Goal: Complete application form: Complete application form

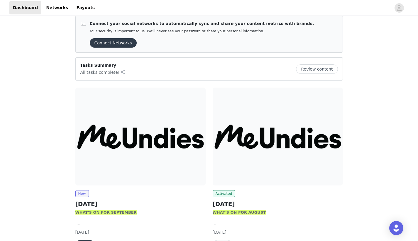
scroll to position [8, 0]
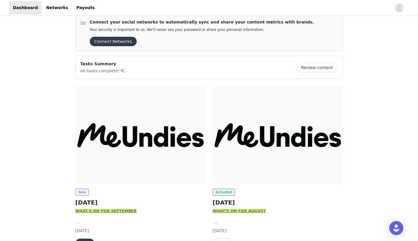
click at [162, 140] on img at bounding box center [140, 135] width 130 height 98
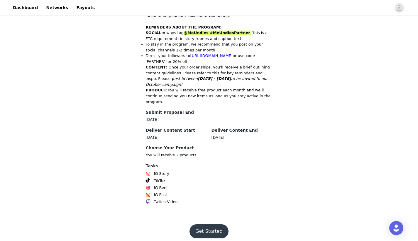
scroll to position [287, 0]
click at [206, 224] on button "Get Started" at bounding box center [209, 231] width 39 height 14
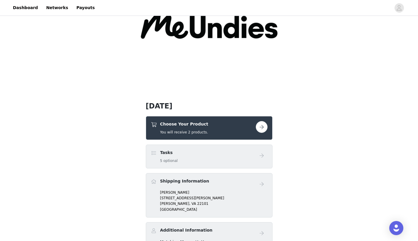
scroll to position [66, 0]
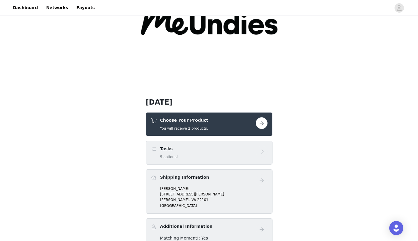
click at [262, 122] on button "button" at bounding box center [262, 123] width 12 height 12
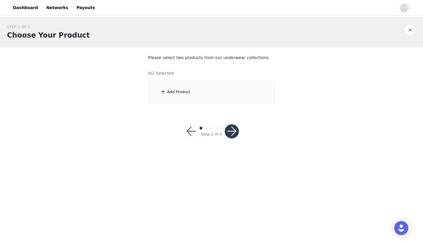
click at [199, 91] on div "Add Product" at bounding box center [211, 92] width 127 height 22
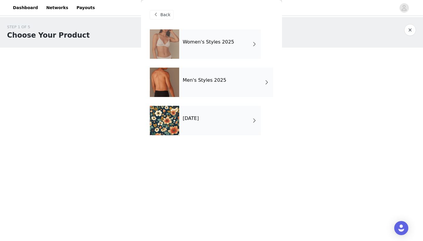
click at [201, 52] on div "Women's Styles 2025" at bounding box center [220, 43] width 82 height 29
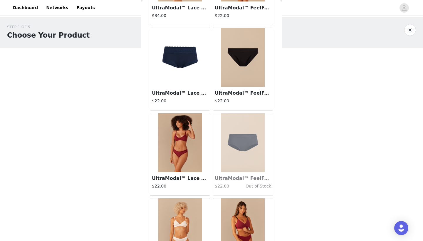
scroll to position [603, 0]
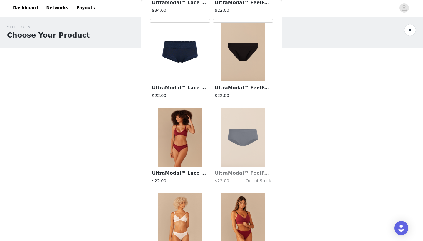
click at [191, 150] on img at bounding box center [180, 137] width 44 height 59
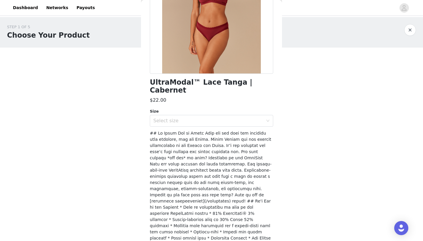
scroll to position [77, 0]
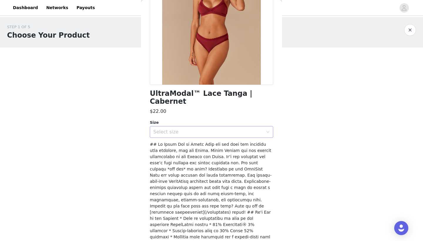
click at [195, 129] on div "Select size" at bounding box center [208, 132] width 110 height 6
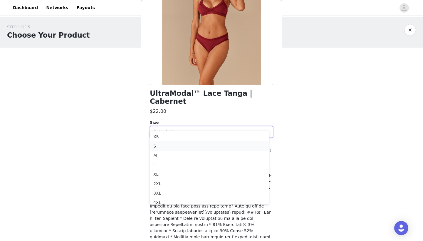
click at [195, 148] on li "S" at bounding box center [209, 145] width 119 height 9
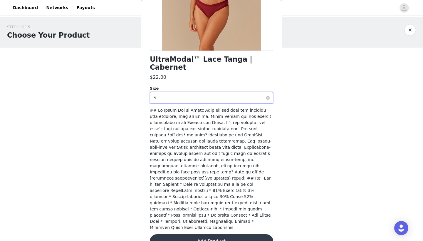
scroll to position [0, 0]
click at [226, 234] on button "Add Product" at bounding box center [211, 241] width 123 height 14
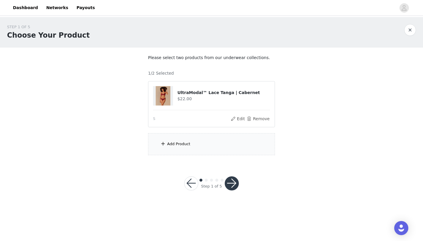
click at [221, 139] on div "Add Product" at bounding box center [211, 144] width 127 height 22
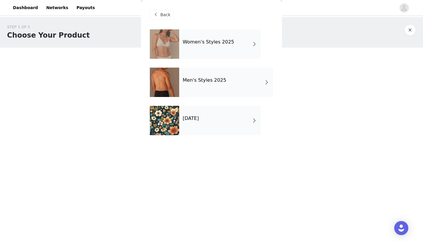
click at [211, 42] on h4 "Women's Styles 2025" at bounding box center [208, 41] width 51 height 5
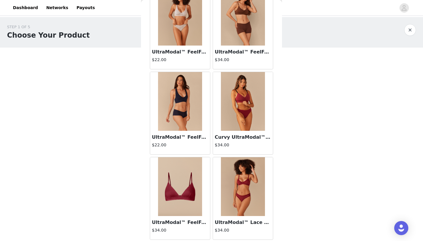
scroll to position [146, 0]
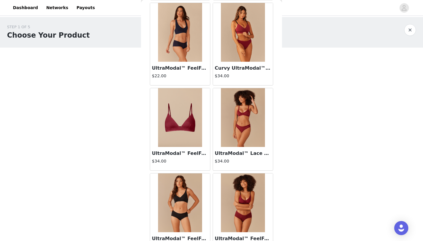
click at [245, 122] on img at bounding box center [243, 117] width 44 height 59
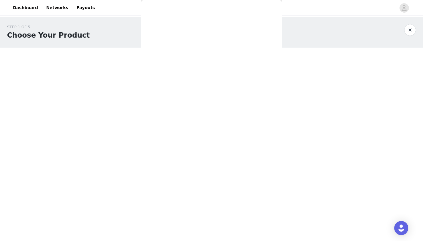
scroll to position [119, 0]
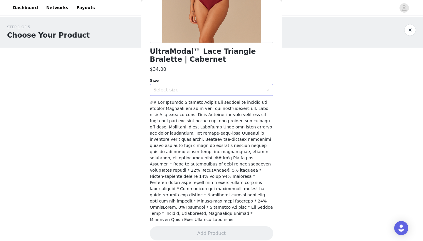
click at [235, 93] on div "Select size" at bounding box center [209, 89] width 112 height 11
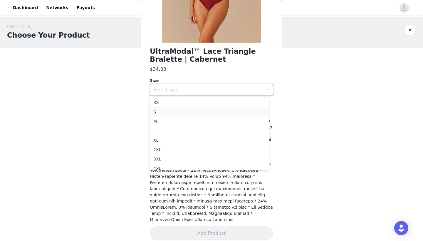
click at [218, 112] on li "S" at bounding box center [209, 111] width 119 height 9
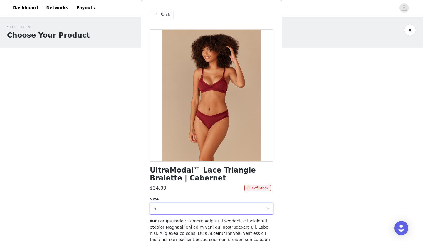
scroll to position [0, 0]
click at [164, 16] on span "Back" at bounding box center [165, 15] width 10 height 6
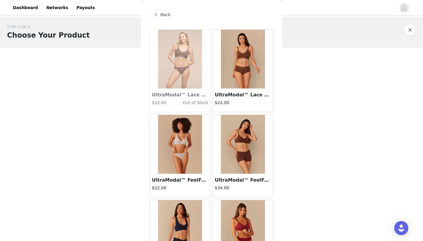
click at [160, 16] on span "Back" at bounding box center [165, 15] width 10 height 6
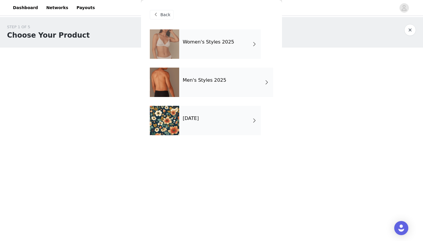
click at [185, 121] on div "[DATE]" at bounding box center [220, 120] width 82 height 29
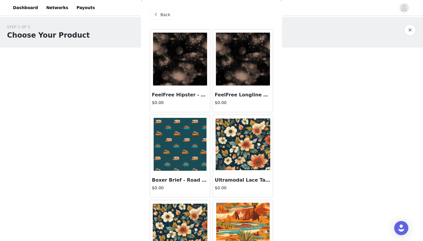
click at [161, 13] on span "Back" at bounding box center [165, 15] width 10 height 6
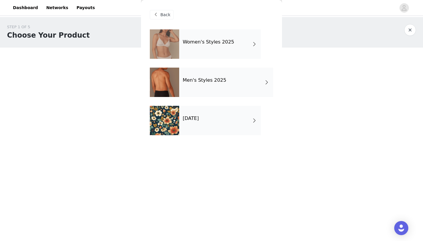
click at [206, 45] on h4 "Women's Styles 2025" at bounding box center [208, 41] width 51 height 5
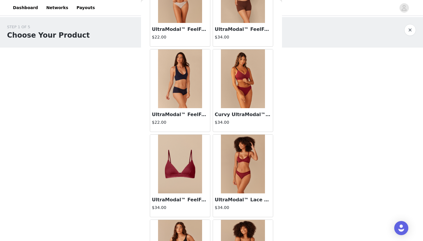
scroll to position [151, 0]
click at [186, 94] on img at bounding box center [180, 78] width 44 height 59
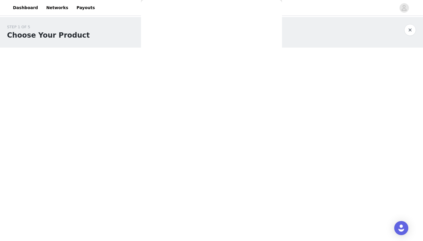
scroll to position [0, 0]
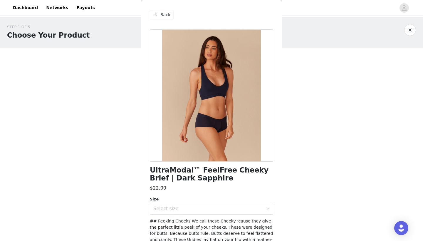
click at [171, 13] on div "Back" at bounding box center [162, 14] width 24 height 9
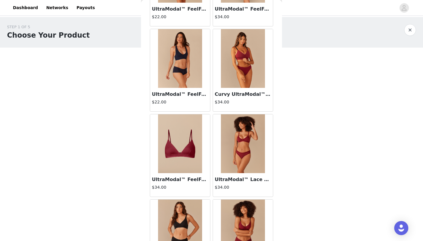
scroll to position [146, 0]
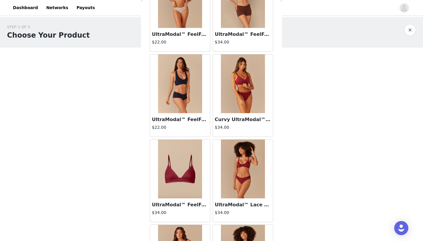
click at [180, 90] on img at bounding box center [180, 83] width 44 height 59
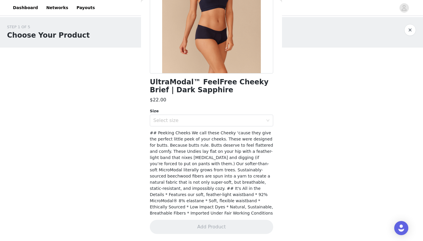
scroll to position [88, 0]
click at [204, 120] on div "Select size" at bounding box center [208, 121] width 110 height 6
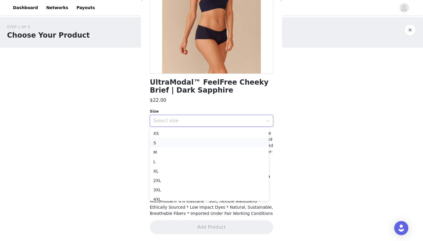
click at [210, 143] on li "S" at bounding box center [209, 142] width 119 height 9
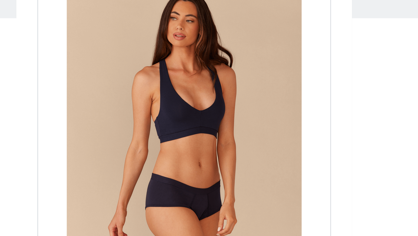
scroll to position [0, 0]
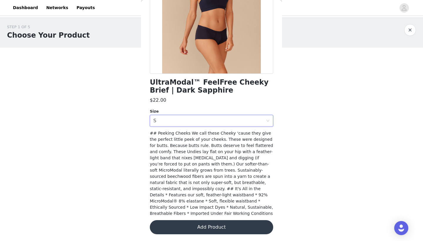
click at [239, 220] on button "Add Product" at bounding box center [211, 227] width 123 height 14
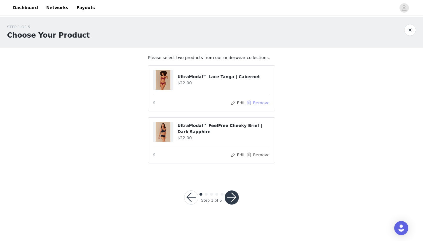
click at [258, 101] on button "Remove" at bounding box center [257, 102] width 23 height 7
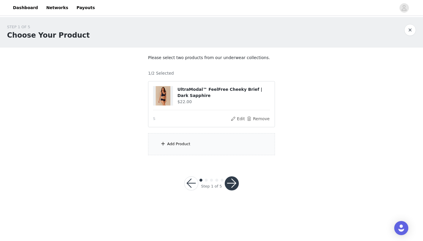
click at [229, 143] on div "Add Product" at bounding box center [211, 144] width 127 height 22
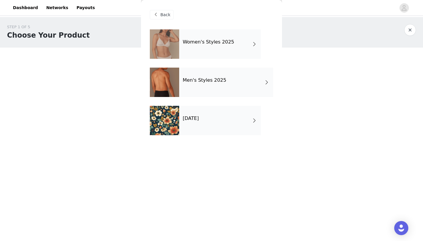
click at [200, 36] on div "Women's Styles 2025" at bounding box center [220, 43] width 82 height 29
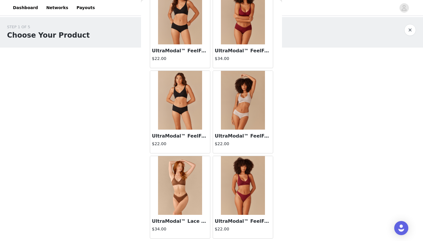
scroll to position [389, 0]
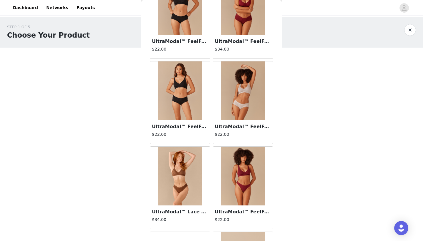
click at [182, 106] on img at bounding box center [180, 90] width 44 height 59
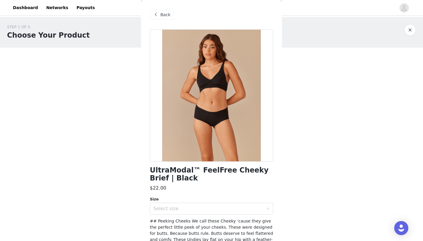
click at [168, 15] on span "Back" at bounding box center [165, 15] width 10 height 6
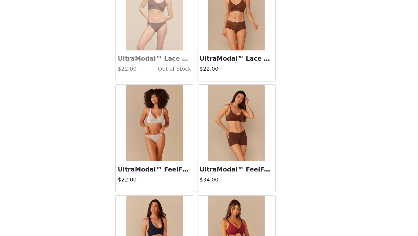
scroll to position [0, 0]
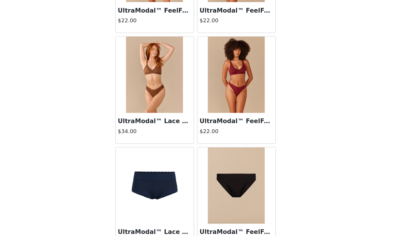
click at [156, 83] on img at bounding box center [178, 112] width 44 height 59
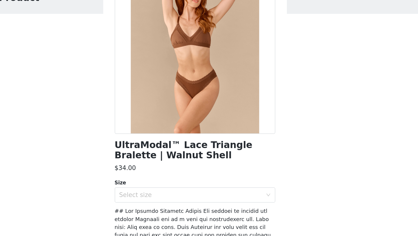
click at [148, 174] on div "Size" at bounding box center [209, 177] width 123 height 6
click at [151, 184] on div "Select size" at bounding box center [206, 187] width 110 height 6
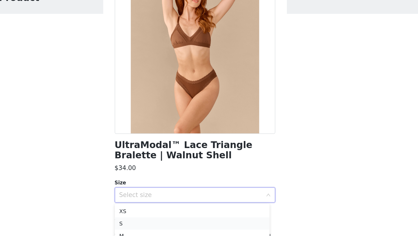
click at [148, 204] on li "S" at bounding box center [207, 208] width 119 height 9
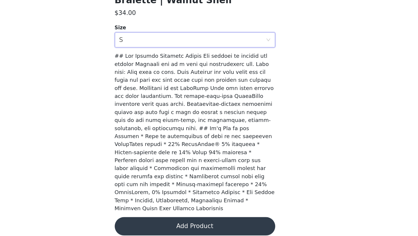
click at [148, 222] on button "Add Product" at bounding box center [209, 229] width 123 height 14
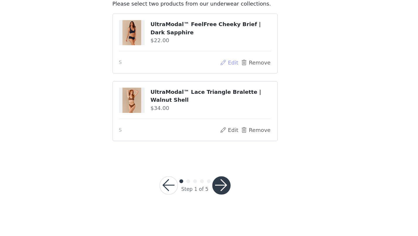
click at [228, 99] on button "Edit" at bounding box center [235, 102] width 15 height 7
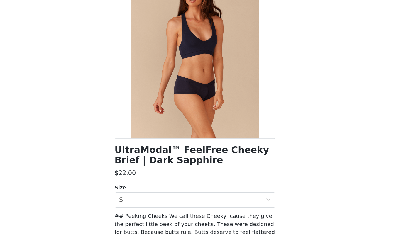
scroll to position [0, 0]
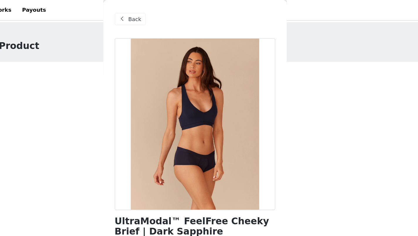
click at [158, 15] on span "Back" at bounding box center [163, 15] width 10 height 6
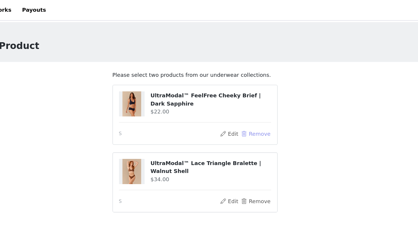
click at [244, 102] on button "Remove" at bounding box center [255, 102] width 23 height 7
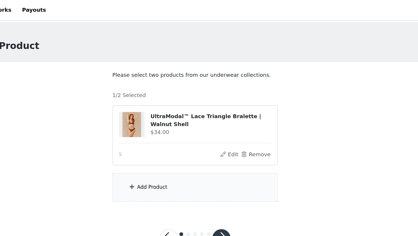
click at [161, 147] on div "Add Product" at bounding box center [209, 144] width 127 height 22
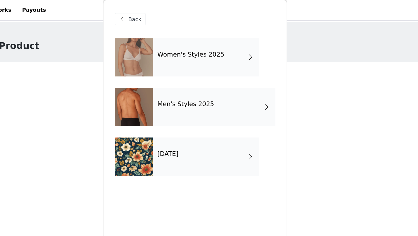
click at [177, 53] on div "Women's Styles 2025" at bounding box center [218, 43] width 82 height 29
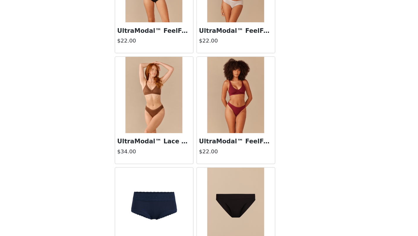
click at [149, 183] on img at bounding box center [178, 212] width 59 height 59
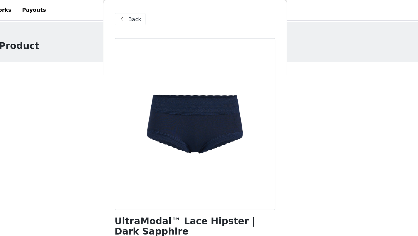
click at [148, 13] on div "Back" at bounding box center [160, 14] width 24 height 9
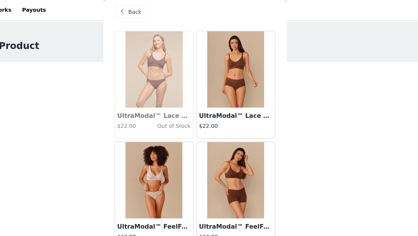
click at [219, 59] on img at bounding box center [241, 53] width 44 height 59
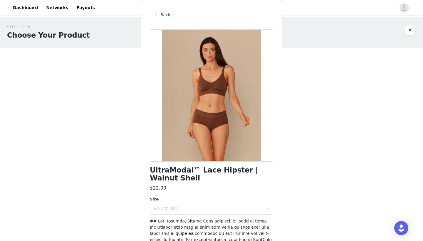
click at [160, 16] on div "Back" at bounding box center [162, 14] width 24 height 9
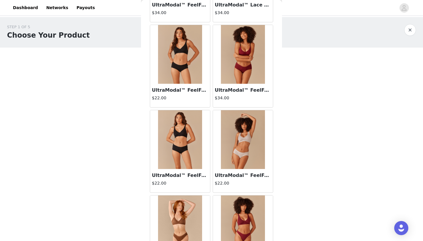
click at [181, 141] on img at bounding box center [180, 139] width 44 height 59
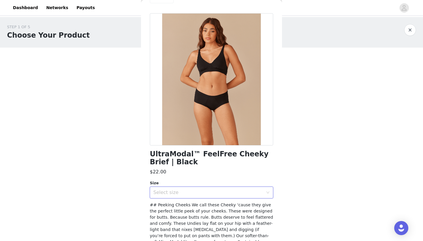
click at [209, 195] on div "Select size" at bounding box center [209, 192] width 112 height 11
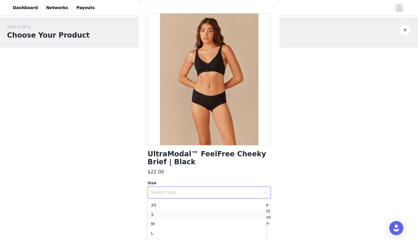
click at [194, 215] on li "S" at bounding box center [207, 214] width 119 height 9
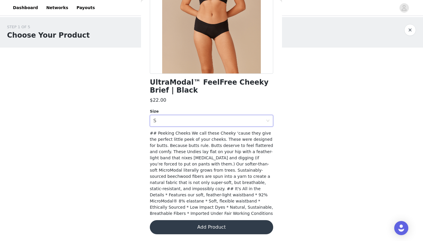
click at [222, 231] on button "Add Product" at bounding box center [211, 227] width 123 height 14
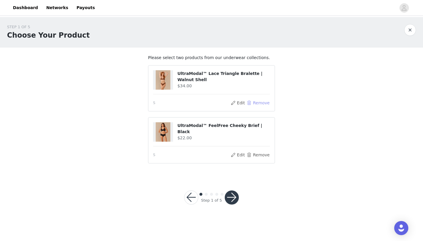
click at [252, 102] on button "Remove" at bounding box center [257, 102] width 23 height 7
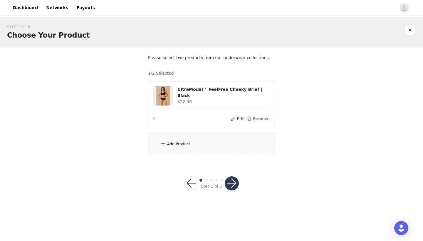
click at [212, 146] on div "Add Product" at bounding box center [211, 144] width 127 height 22
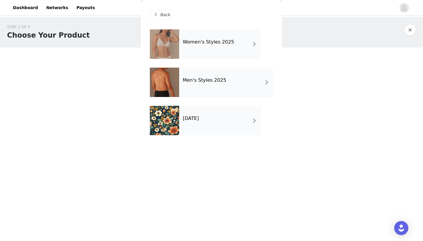
click at [228, 49] on div "Women's Styles 2025" at bounding box center [220, 43] width 82 height 29
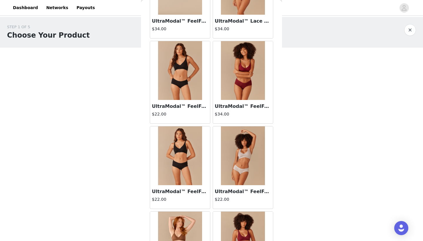
scroll to position [332, 0]
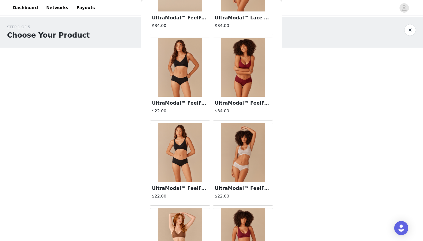
click at [187, 81] on img at bounding box center [180, 67] width 44 height 59
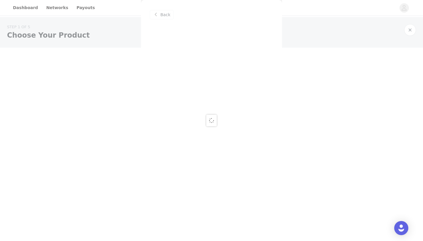
scroll to position [0, 0]
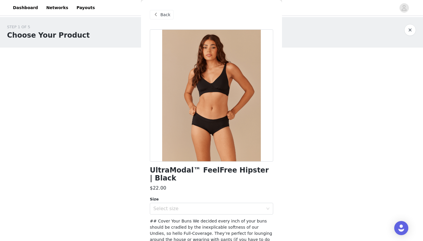
click at [162, 16] on span "Back" at bounding box center [165, 15] width 10 height 6
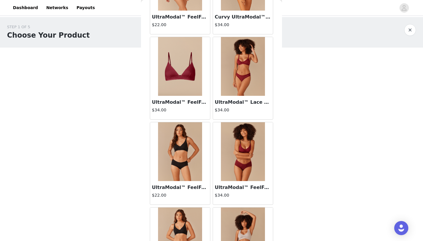
scroll to position [246, 0]
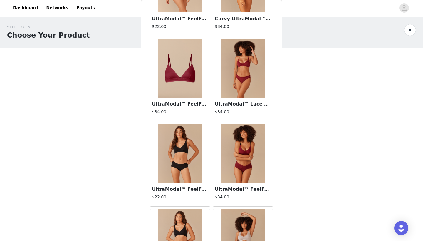
click at [239, 164] on img at bounding box center [243, 153] width 44 height 59
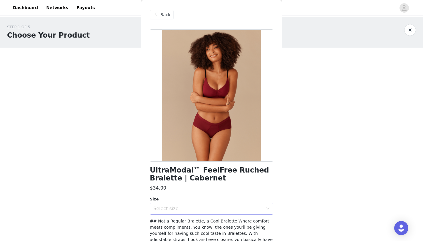
click at [219, 207] on div "Select size" at bounding box center [208, 208] width 110 height 6
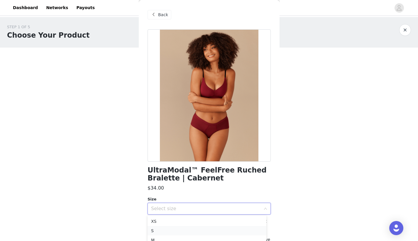
click at [213, 228] on li "S" at bounding box center [207, 230] width 119 height 9
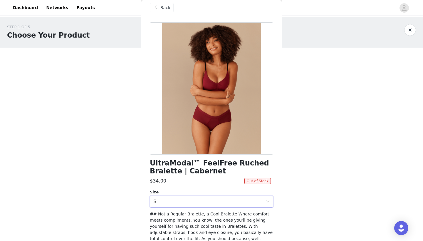
scroll to position [8, 0]
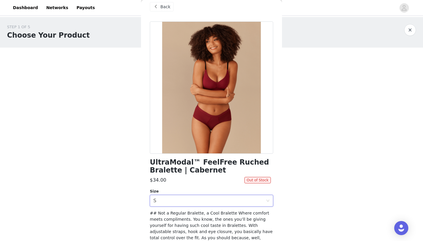
click at [161, 6] on span "Back" at bounding box center [165, 7] width 10 height 6
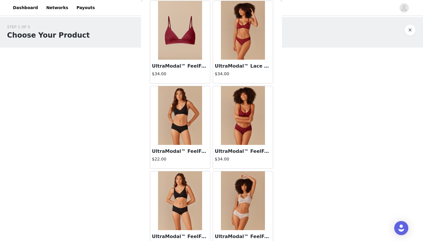
scroll to position [285, 0]
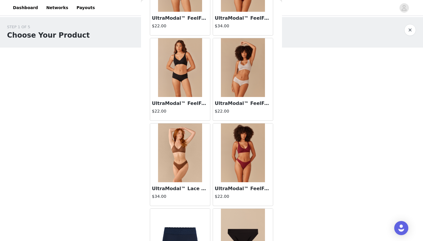
click at [240, 160] on img at bounding box center [243, 152] width 44 height 59
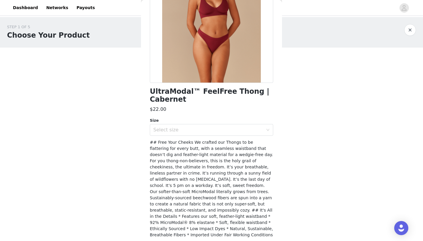
scroll to position [53, 0]
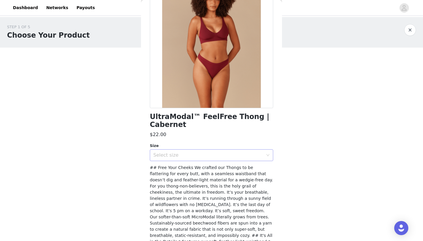
click at [232, 158] on div "Select size" at bounding box center [209, 154] width 112 height 11
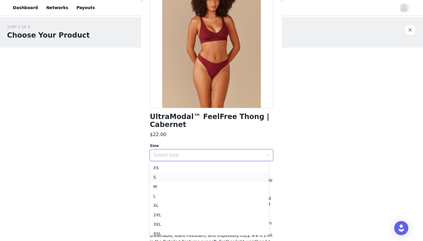
click at [219, 178] on li "S" at bounding box center [209, 176] width 119 height 9
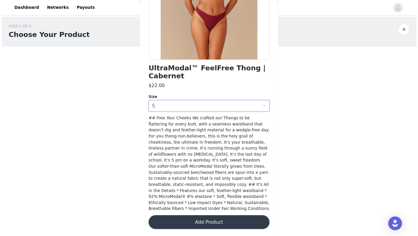
scroll to position [100, 0]
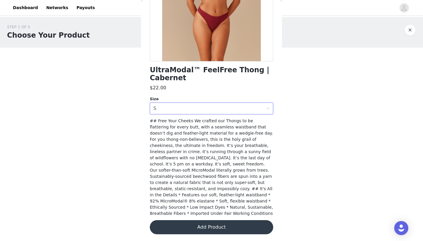
click at [222, 226] on button "Add Product" at bounding box center [211, 227] width 123 height 14
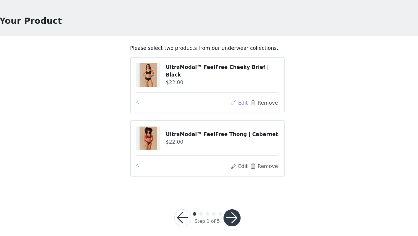
click at [228, 99] on button "Edit" at bounding box center [235, 102] width 15 height 7
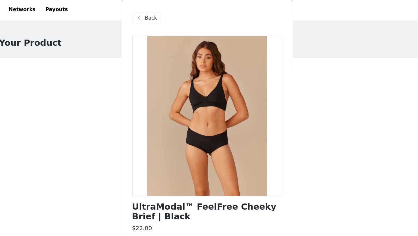
scroll to position [0, 0]
click at [158, 14] on span "Back" at bounding box center [163, 15] width 10 height 6
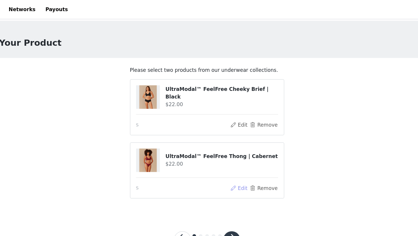
click at [228, 154] on button "Edit" at bounding box center [235, 154] width 15 height 7
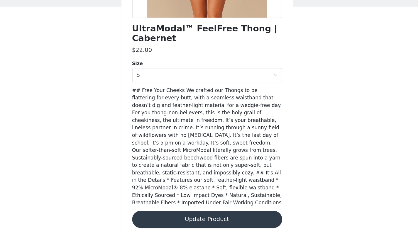
click at [161, 215] on button "Update Product" at bounding box center [209, 222] width 123 height 14
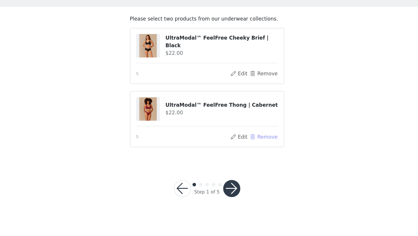
click at [244, 151] on button "Remove" at bounding box center [255, 154] width 23 height 7
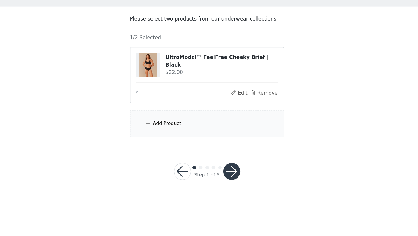
click at [165, 133] on div "Add Product" at bounding box center [209, 144] width 127 height 22
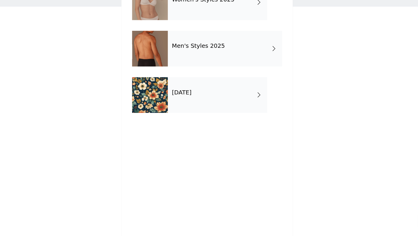
click at [177, 29] on div "Women's Styles 2025" at bounding box center [218, 43] width 82 height 29
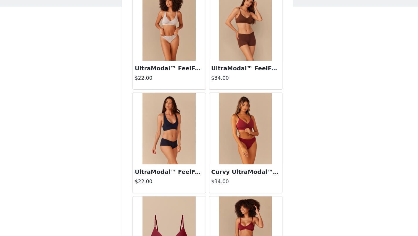
scroll to position [79, 0]
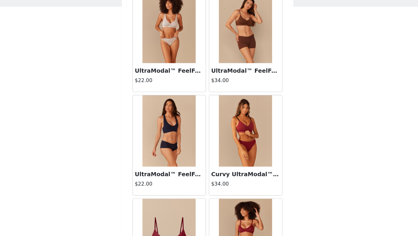
click at [156, 121] on img at bounding box center [178, 150] width 44 height 59
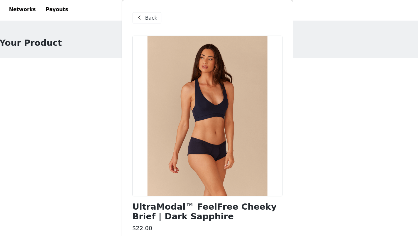
scroll to position [0, 0]
click at [158, 13] on span "Back" at bounding box center [163, 15] width 10 height 6
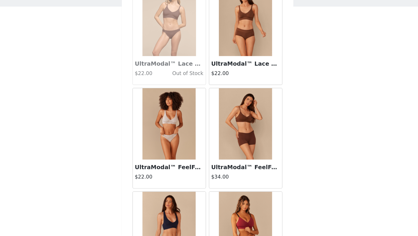
scroll to position [3, 0]
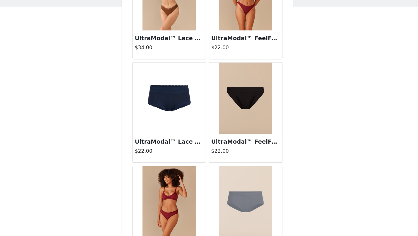
click at [212, 155] on h3 "UltraModal™ FeelFree Bikini | Black" at bounding box center [240, 158] width 56 height 7
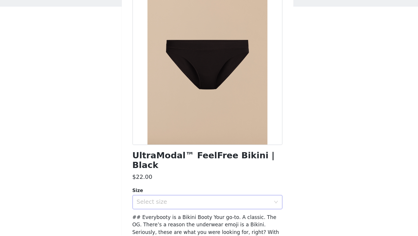
click at [188, 203] on div "Select size" at bounding box center [207, 208] width 112 height 11
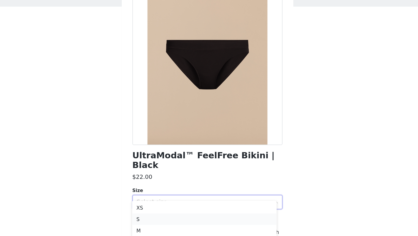
click at [178, 218] on li "S" at bounding box center [206, 222] width 119 height 9
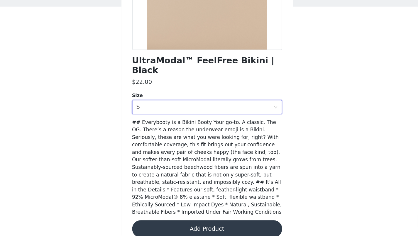
click at [183, 223] on button "Add Product" at bounding box center [209, 230] width 123 height 14
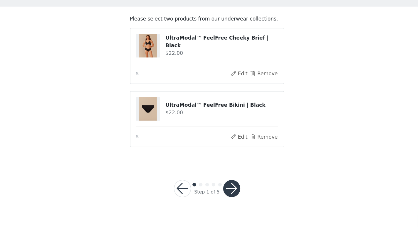
click at [197, 126] on h4 "UltraModal™ FeelFree Bikini | Black" at bounding box center [221, 129] width 92 height 6
click at [151, 122] on div at bounding box center [161, 131] width 20 height 19
click at [228, 151] on button "Edit" at bounding box center [235, 154] width 15 height 7
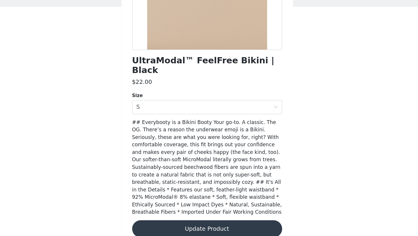
click at [188, 223] on button "Update Product" at bounding box center [209, 230] width 123 height 14
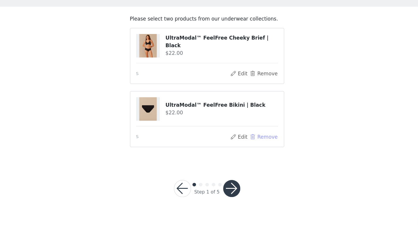
click at [244, 151] on button "Remove" at bounding box center [255, 154] width 23 height 7
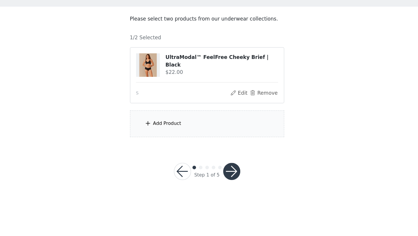
click at [188, 133] on div "Add Product" at bounding box center [209, 144] width 127 height 22
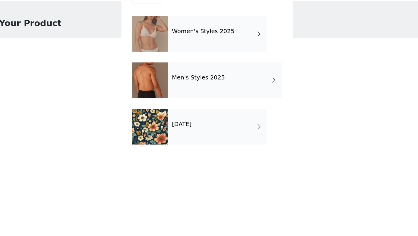
click at [177, 68] on div "Men's Styles 2025" at bounding box center [224, 82] width 94 height 29
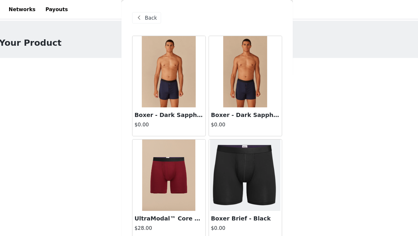
click at [158, 12] on span "Back" at bounding box center [163, 15] width 10 height 6
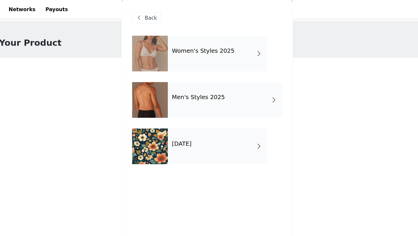
click at [177, 48] on div "Women's Styles 2025" at bounding box center [218, 43] width 82 height 29
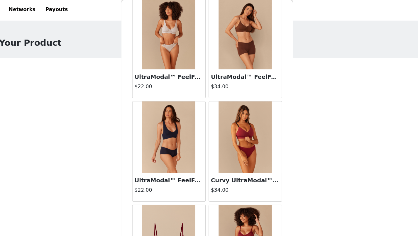
click at [219, 56] on img at bounding box center [241, 27] width 44 height 59
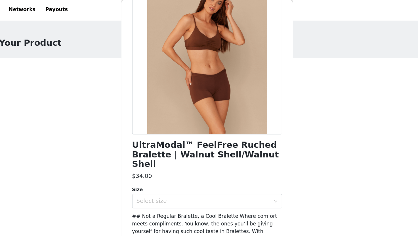
scroll to position [59, 0]
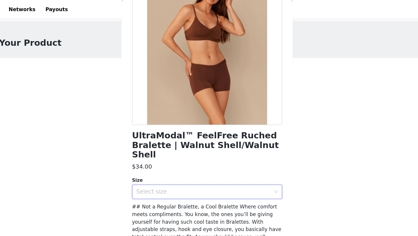
click at [163, 152] on div "Select size" at bounding box center [207, 157] width 112 height 11
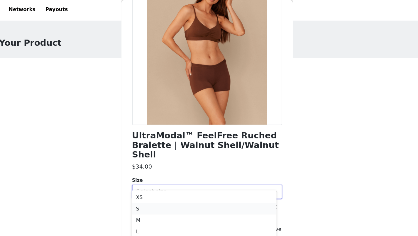
click at [156, 173] on li "S" at bounding box center [206, 171] width 119 height 9
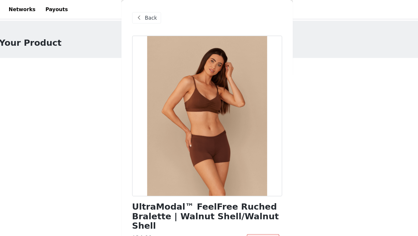
scroll to position [0, 0]
click at [158, 16] on span "Back" at bounding box center [163, 15] width 10 height 6
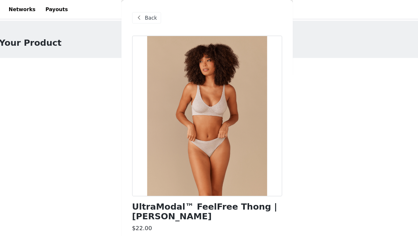
scroll to position [31, 0]
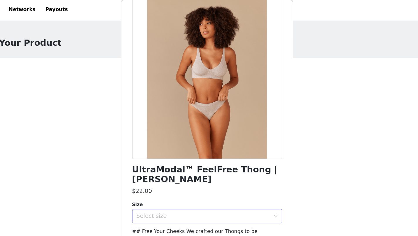
click at [165, 181] on div "Select size" at bounding box center [207, 177] width 112 height 11
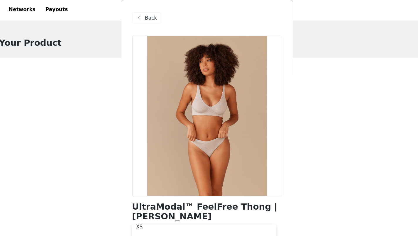
scroll to position [0, 0]
click at [150, 16] on span at bounding box center [153, 14] width 7 height 7
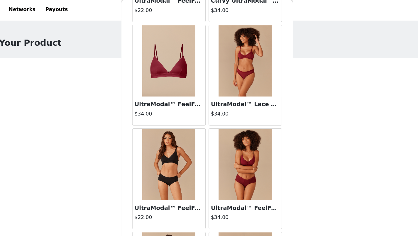
scroll to position [265, 0]
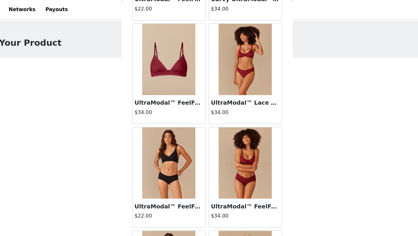
click at [219, 158] on img at bounding box center [241, 134] width 44 height 59
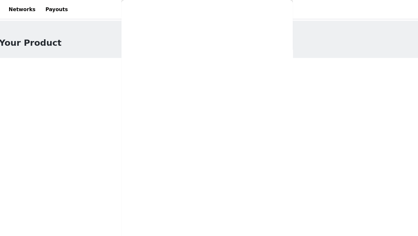
scroll to position [104, 0]
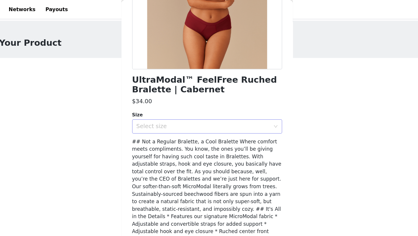
click at [183, 104] on div "Select size" at bounding box center [206, 104] width 110 height 6
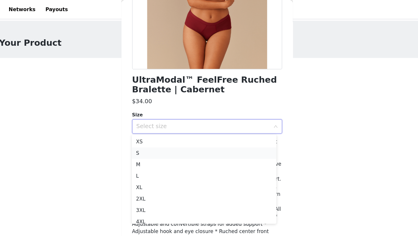
click at [173, 123] on li "S" at bounding box center [206, 125] width 119 height 9
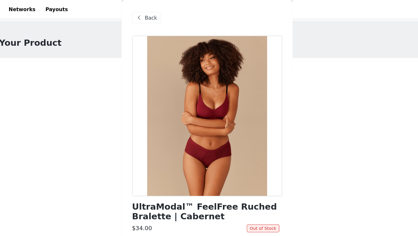
scroll to position [0, 0]
click at [158, 15] on span "Back" at bounding box center [163, 15] width 10 height 6
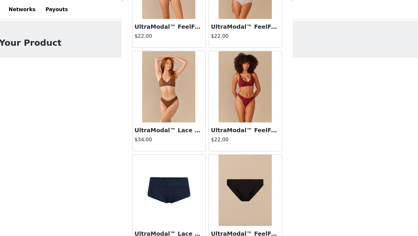
scroll to position [516, 0]
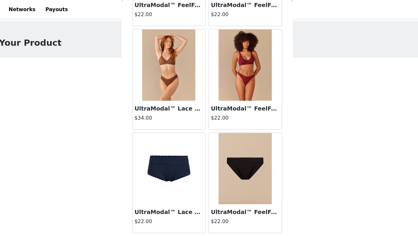
click at [156, 68] on img at bounding box center [178, 53] width 44 height 59
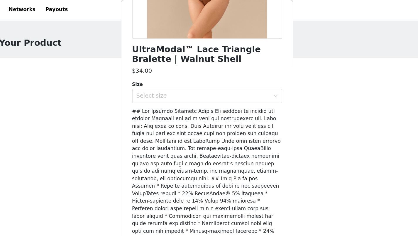
scroll to position [123, 0]
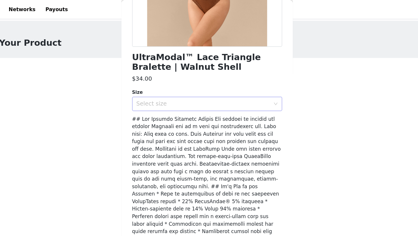
click at [179, 83] on div "Select size" at bounding box center [206, 85] width 110 height 6
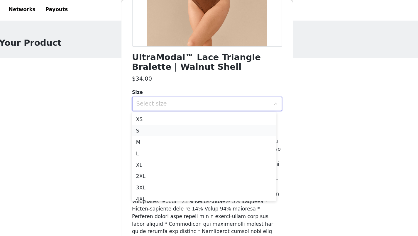
click at [173, 104] on li "S" at bounding box center [206, 107] width 119 height 9
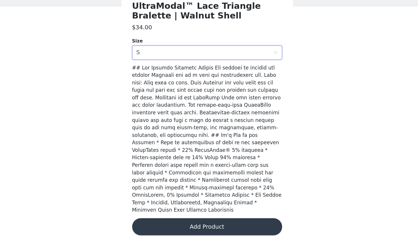
scroll to position [3, 0]
click at [159, 222] on button "Add Product" at bounding box center [209, 229] width 123 height 14
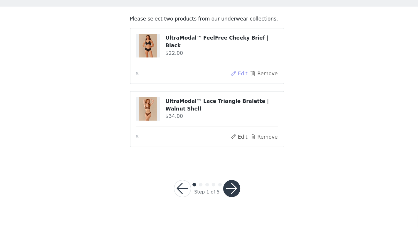
click at [228, 99] on button "Edit" at bounding box center [235, 102] width 15 height 7
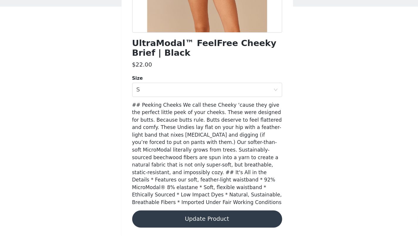
click at [186, 215] on button "Update Product" at bounding box center [209, 222] width 123 height 14
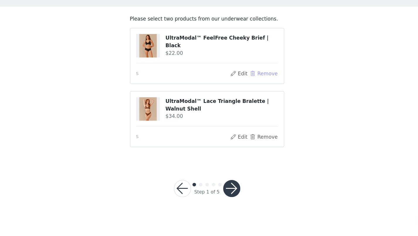
click at [244, 99] on button "Remove" at bounding box center [255, 102] width 23 height 7
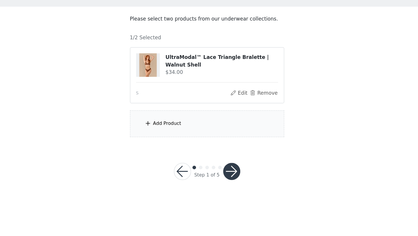
click at [178, 90] on section "Please select two products from our underwear collections. 1/2 Selected UltraMo…" at bounding box center [209, 105] width 141 height 114
click at [179, 133] on div "Add Product" at bounding box center [209, 144] width 127 height 22
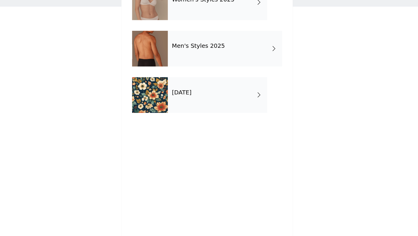
click at [177, 29] on div "Women's Styles 2025" at bounding box center [218, 43] width 82 height 29
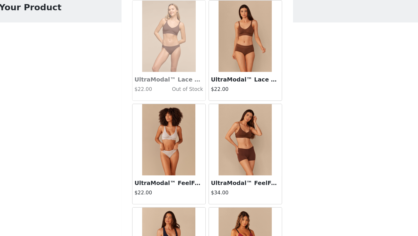
click at [219, 137] on img at bounding box center [241, 144] width 44 height 59
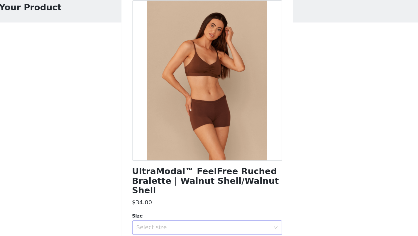
click at [180, 213] on div "Select size" at bounding box center [206, 216] width 110 height 6
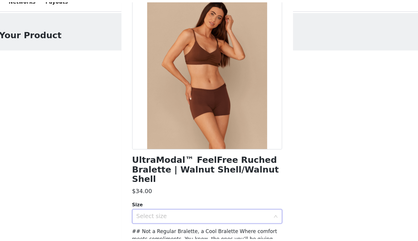
scroll to position [40, 0]
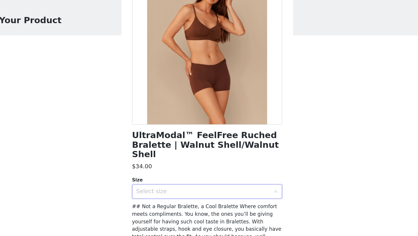
click at [166, 173] on div "Select size" at bounding box center [206, 176] width 110 height 6
click at [151, 173] on div "Select size" at bounding box center [206, 176] width 110 height 6
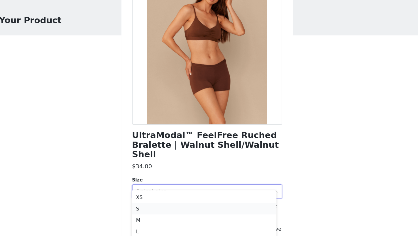
click at [148, 185] on li "S" at bounding box center [206, 189] width 119 height 9
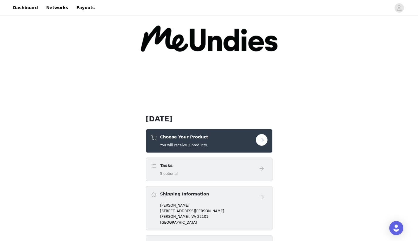
scroll to position [68, 0]
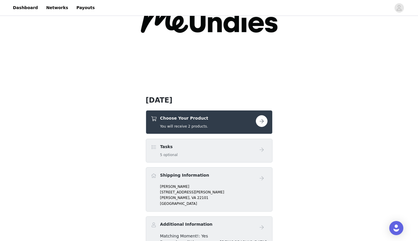
click at [254, 117] on div "Choose Your Product You will receive 2 products." at bounding box center [203, 122] width 105 height 14
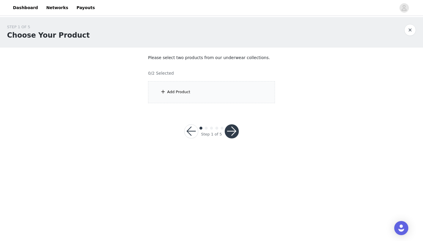
click at [202, 92] on div "Add Product" at bounding box center [211, 92] width 127 height 22
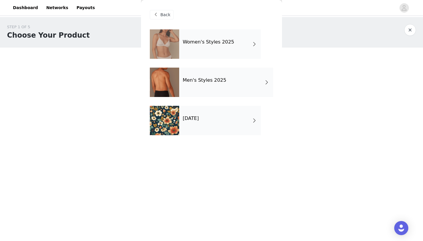
click at [195, 52] on div "Women's Styles 2025" at bounding box center [220, 43] width 82 height 29
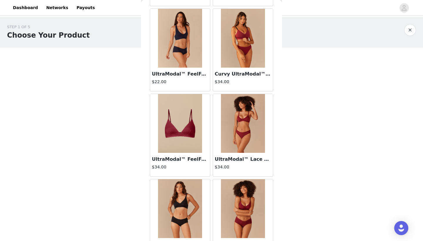
scroll to position [198, 0]
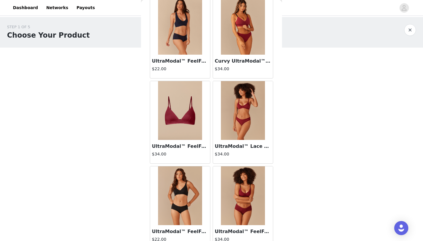
click at [244, 48] on img at bounding box center [243, 25] width 44 height 59
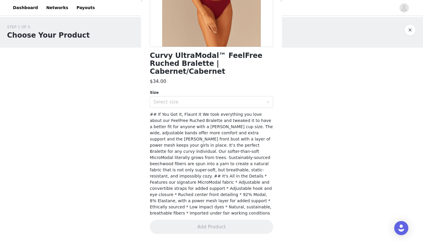
scroll to position [100, 0]
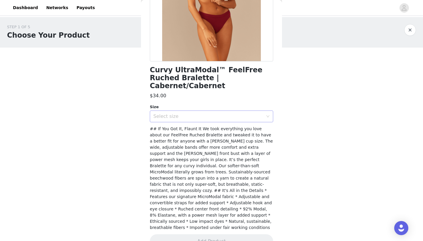
click at [235, 113] on div "Select size" at bounding box center [208, 116] width 110 height 6
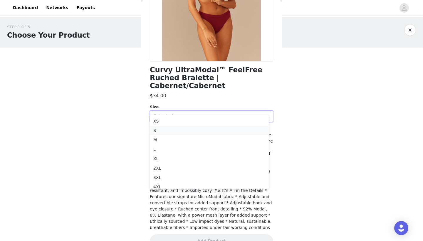
click at [218, 131] on li "S" at bounding box center [209, 130] width 119 height 9
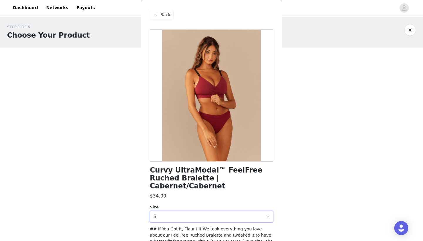
scroll to position [0, 0]
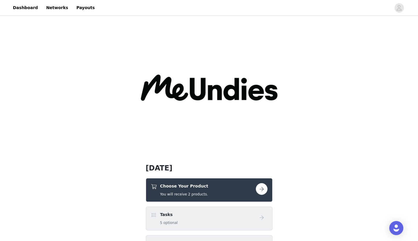
click at [243, 196] on div "Choose Your Product You will receive 2 products." at bounding box center [203, 190] width 105 height 14
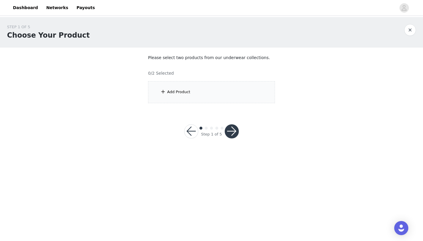
click at [193, 101] on div "Add Product" at bounding box center [211, 92] width 127 height 22
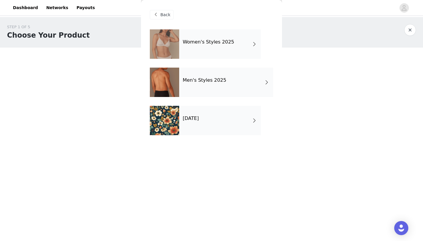
click at [220, 40] on h4 "Women's Styles 2025" at bounding box center [208, 41] width 51 height 5
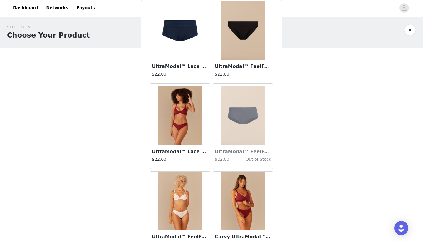
scroll to position [600, 0]
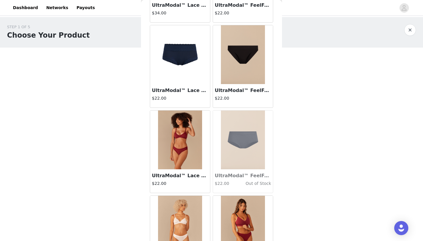
click at [191, 57] on img at bounding box center [180, 54] width 59 height 59
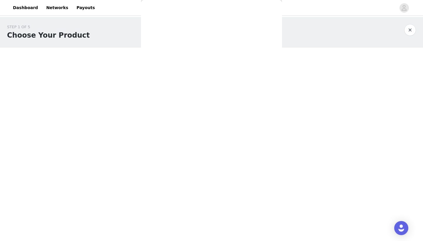
scroll to position [119, 0]
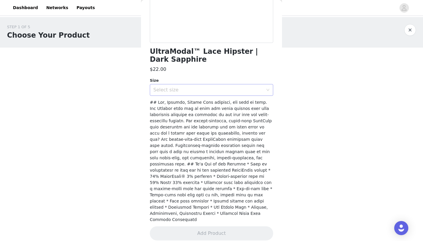
click at [166, 89] on div "Select size" at bounding box center [208, 90] width 110 height 6
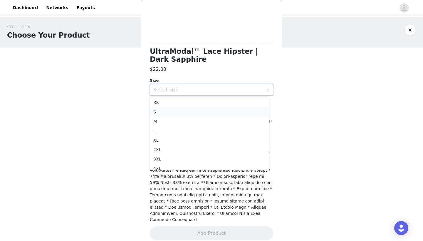
click at [171, 110] on li "S" at bounding box center [209, 111] width 119 height 9
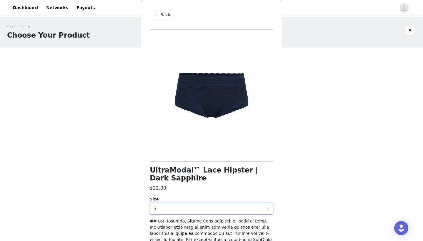
scroll to position [0, 0]
click at [160, 19] on div "Back" at bounding box center [162, 14] width 24 height 9
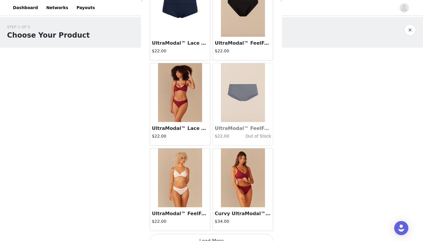
scroll to position [657, 0]
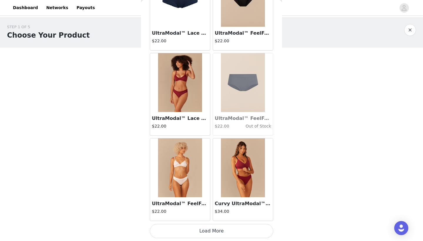
click at [240, 230] on button "Load More" at bounding box center [211, 231] width 123 height 14
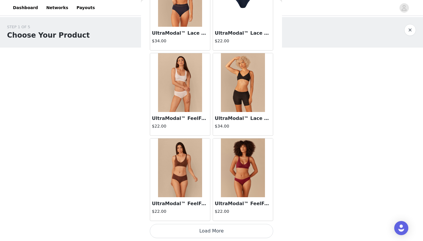
click at [215, 232] on button "Load More" at bounding box center [211, 231] width 123 height 14
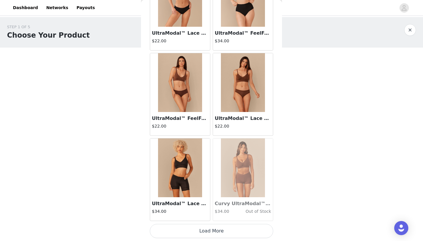
scroll to position [0, 0]
click at [229, 232] on button "Load More" at bounding box center [211, 231] width 123 height 14
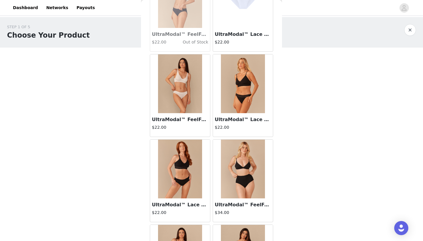
scroll to position [2202, 0]
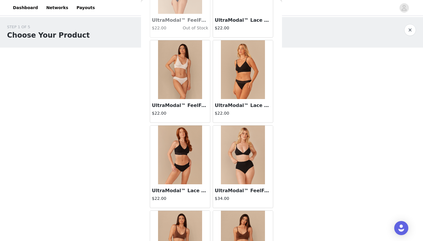
click at [252, 168] on img at bounding box center [243, 154] width 44 height 59
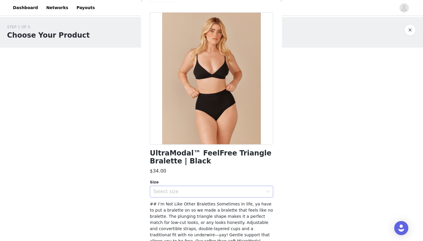
scroll to position [18, 0]
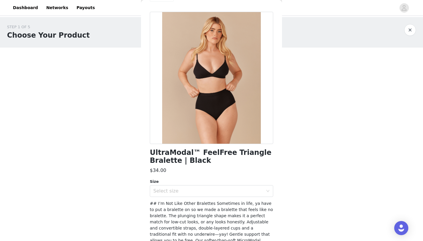
click at [223, 182] on div "Size" at bounding box center [211, 181] width 123 height 6
click at [226, 195] on div "Select size" at bounding box center [209, 190] width 112 height 11
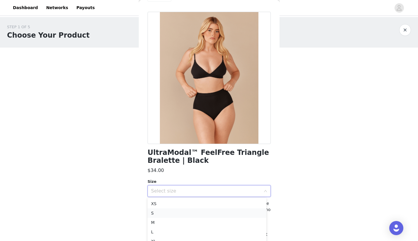
click at [205, 211] on li "S" at bounding box center [207, 212] width 119 height 9
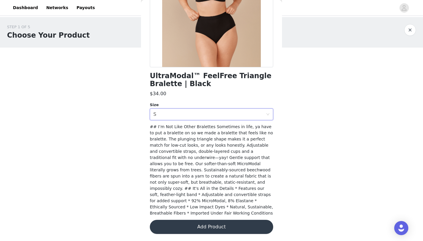
scroll to position [94, 0]
click at [230, 232] on button "Add Product" at bounding box center [211, 227] width 123 height 14
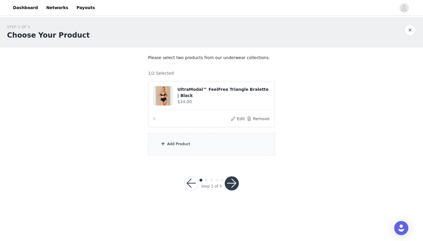
click at [221, 140] on div "Add Product" at bounding box center [211, 144] width 127 height 22
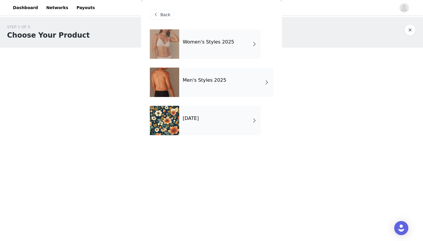
click at [214, 38] on div "Women's Styles 2025" at bounding box center [220, 43] width 82 height 29
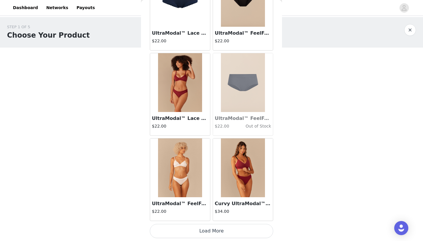
scroll to position [0, 0]
click at [218, 230] on button "Load More" at bounding box center [211, 231] width 123 height 14
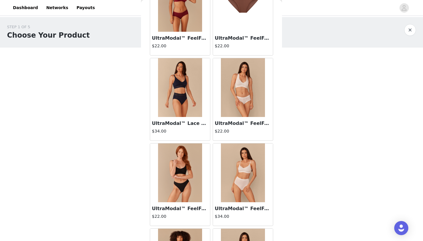
click at [192, 176] on img at bounding box center [180, 172] width 44 height 59
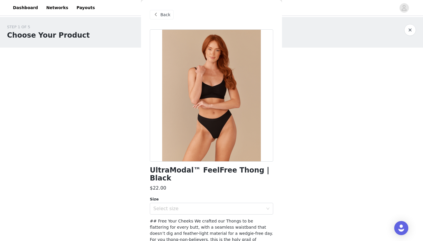
scroll to position [5, 0]
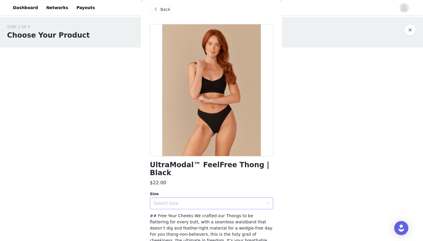
click at [220, 200] on div "Select size" at bounding box center [208, 203] width 110 height 6
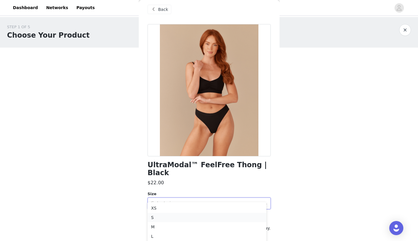
click at [205, 214] on li "S" at bounding box center [207, 216] width 119 height 9
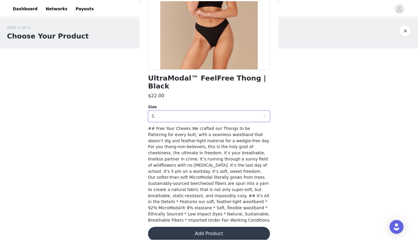
scroll to position [0, 0]
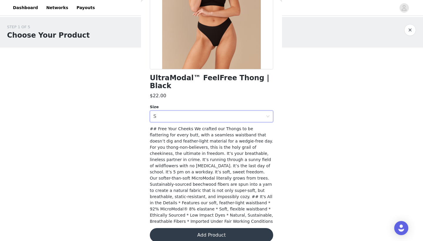
click at [228, 228] on button "Add Product" at bounding box center [211, 235] width 123 height 14
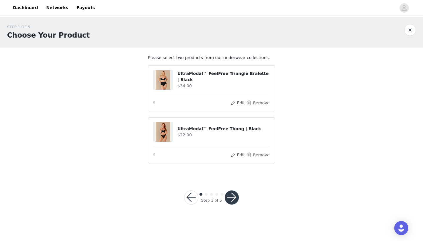
click at [233, 189] on div "Step 1 of 5" at bounding box center [211, 197] width 69 height 28
click at [234, 199] on button "button" at bounding box center [232, 197] width 14 height 14
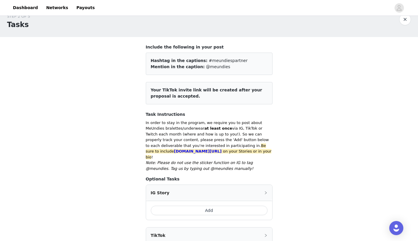
scroll to position [56, 0]
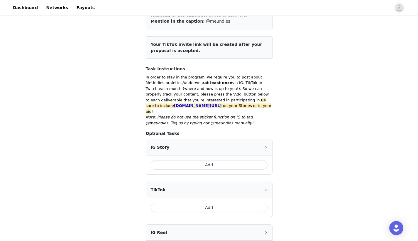
click at [222, 160] on button "Add" at bounding box center [209, 164] width 117 height 9
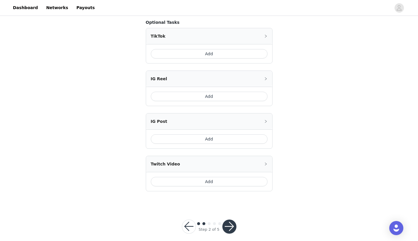
click at [231, 219] on button "button" at bounding box center [229, 226] width 14 height 14
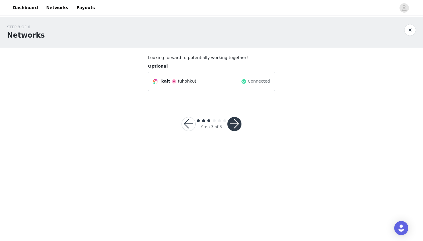
click at [230, 131] on div "Step 3 of 6" at bounding box center [211, 124] width 74 height 28
click at [231, 129] on button "button" at bounding box center [234, 124] width 14 height 14
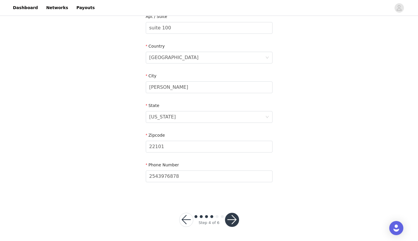
click at [232, 217] on button "button" at bounding box center [232, 219] width 14 height 14
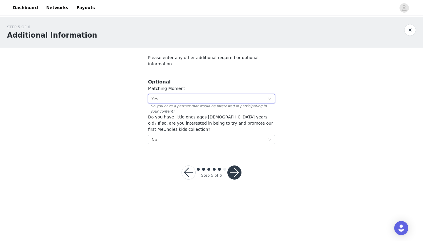
click at [223, 94] on div "Select Yes" at bounding box center [209, 98] width 116 height 9
click at [299, 86] on div "STEP 5 OF 6 Additional Information Please enter any other additional required o…" at bounding box center [211, 84] width 423 height 134
click at [236, 165] on button "button" at bounding box center [234, 172] width 14 height 14
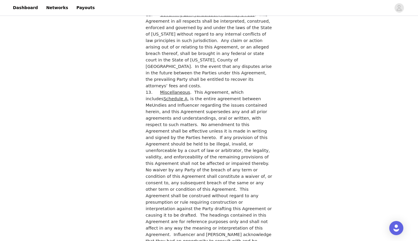
scroll to position [1583, 0]
checkbox input "true"
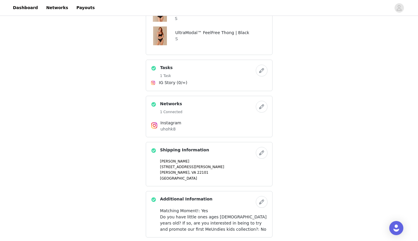
scroll to position [211, 0]
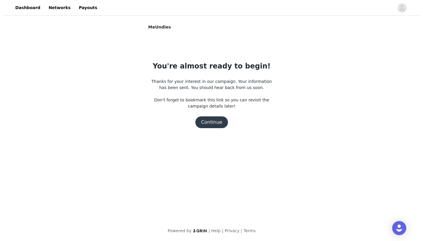
scroll to position [0, 0]
click at [214, 121] on button "Continue" at bounding box center [211, 122] width 33 height 12
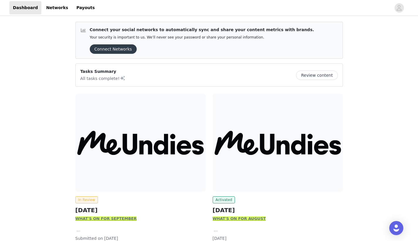
scroll to position [45, 0]
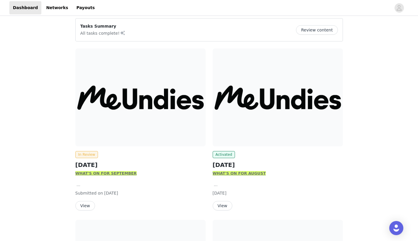
click at [223, 207] on button "View" at bounding box center [223, 205] width 20 height 9
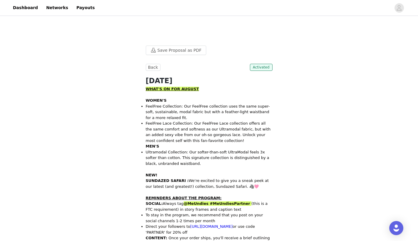
scroll to position [117, 0]
